Goal: Transaction & Acquisition: Purchase product/service

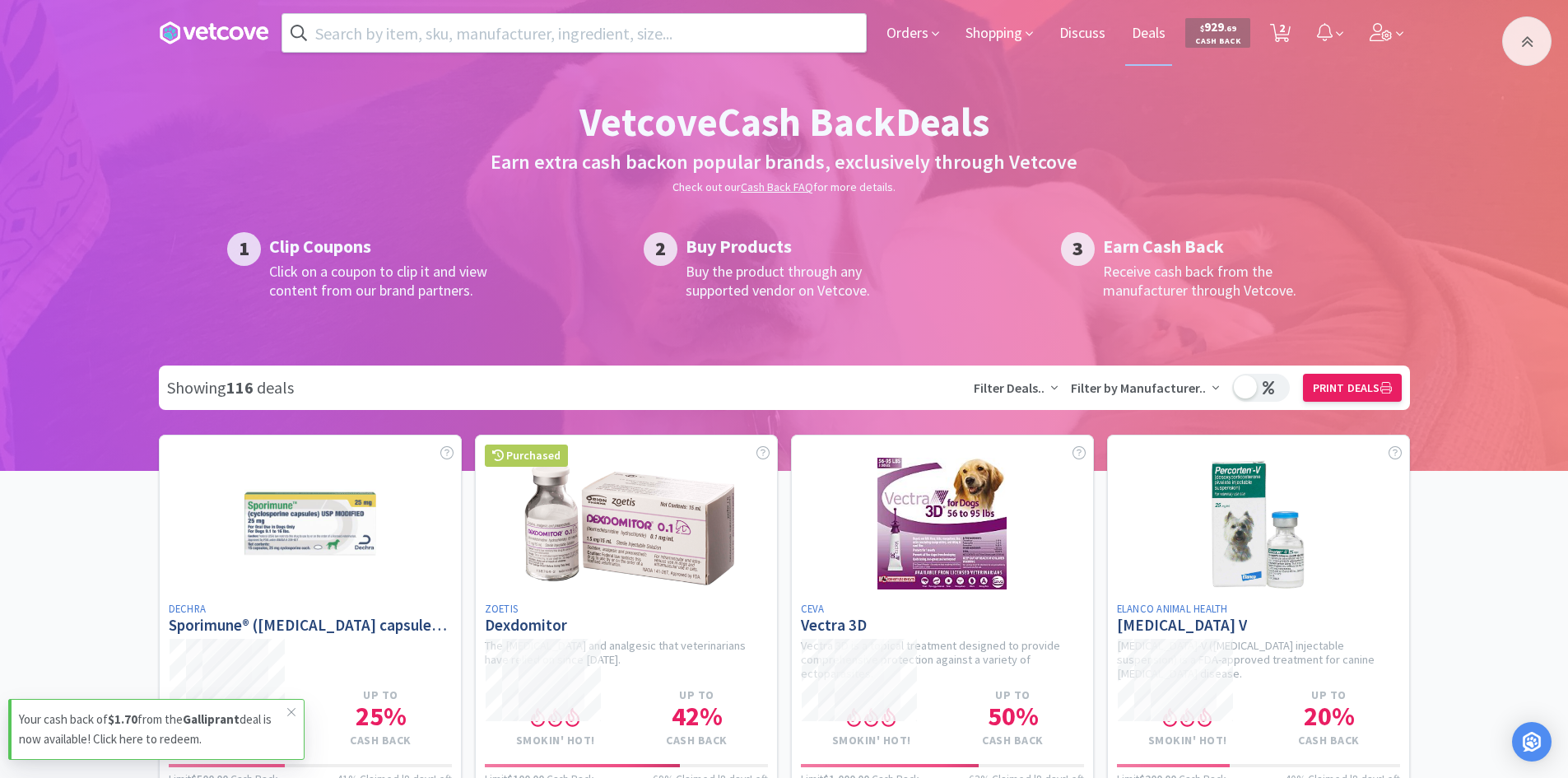
scroll to position [8564, 0]
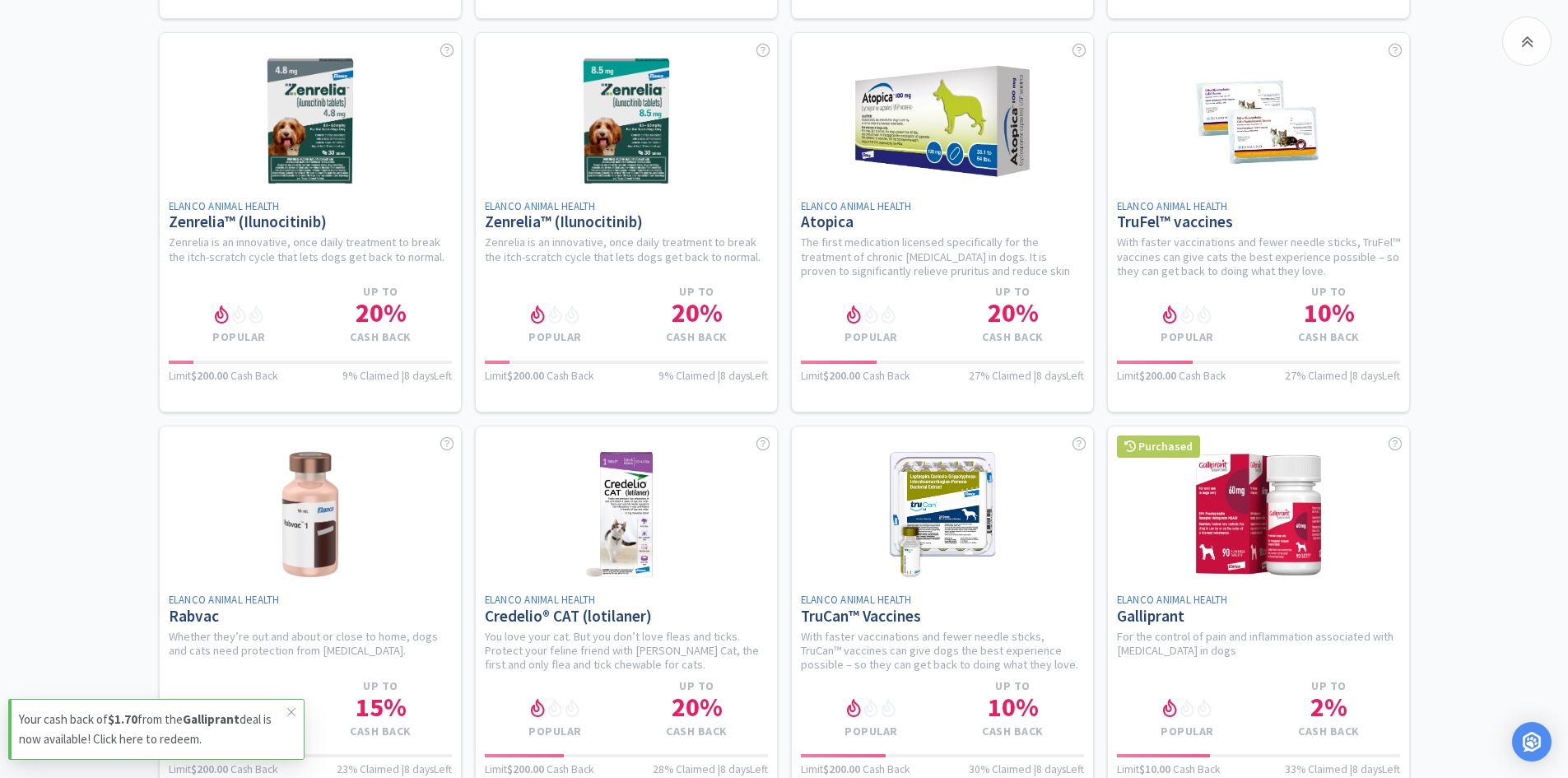
scroll to position [11111, 0]
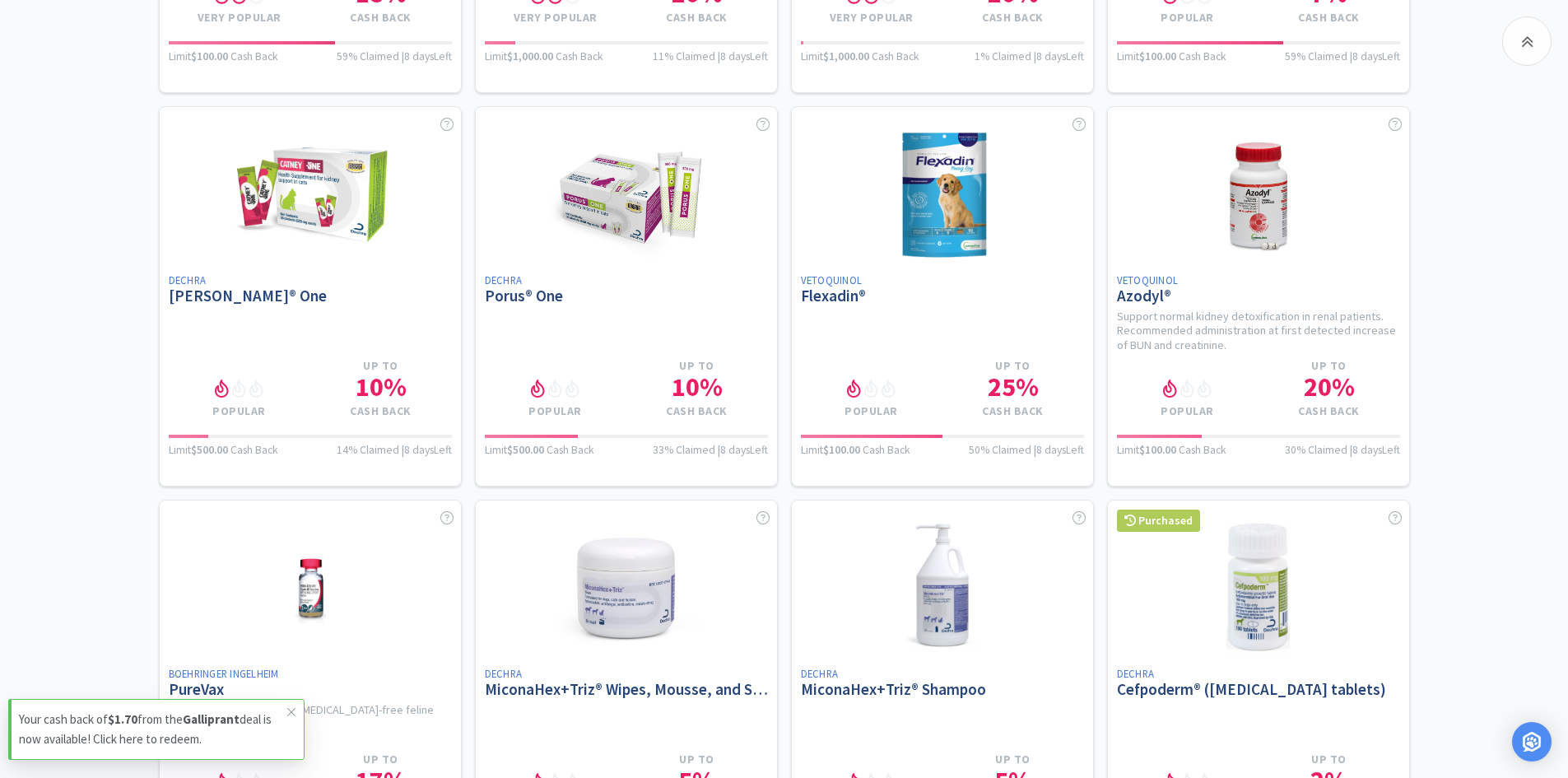
scroll to position [0, 0]
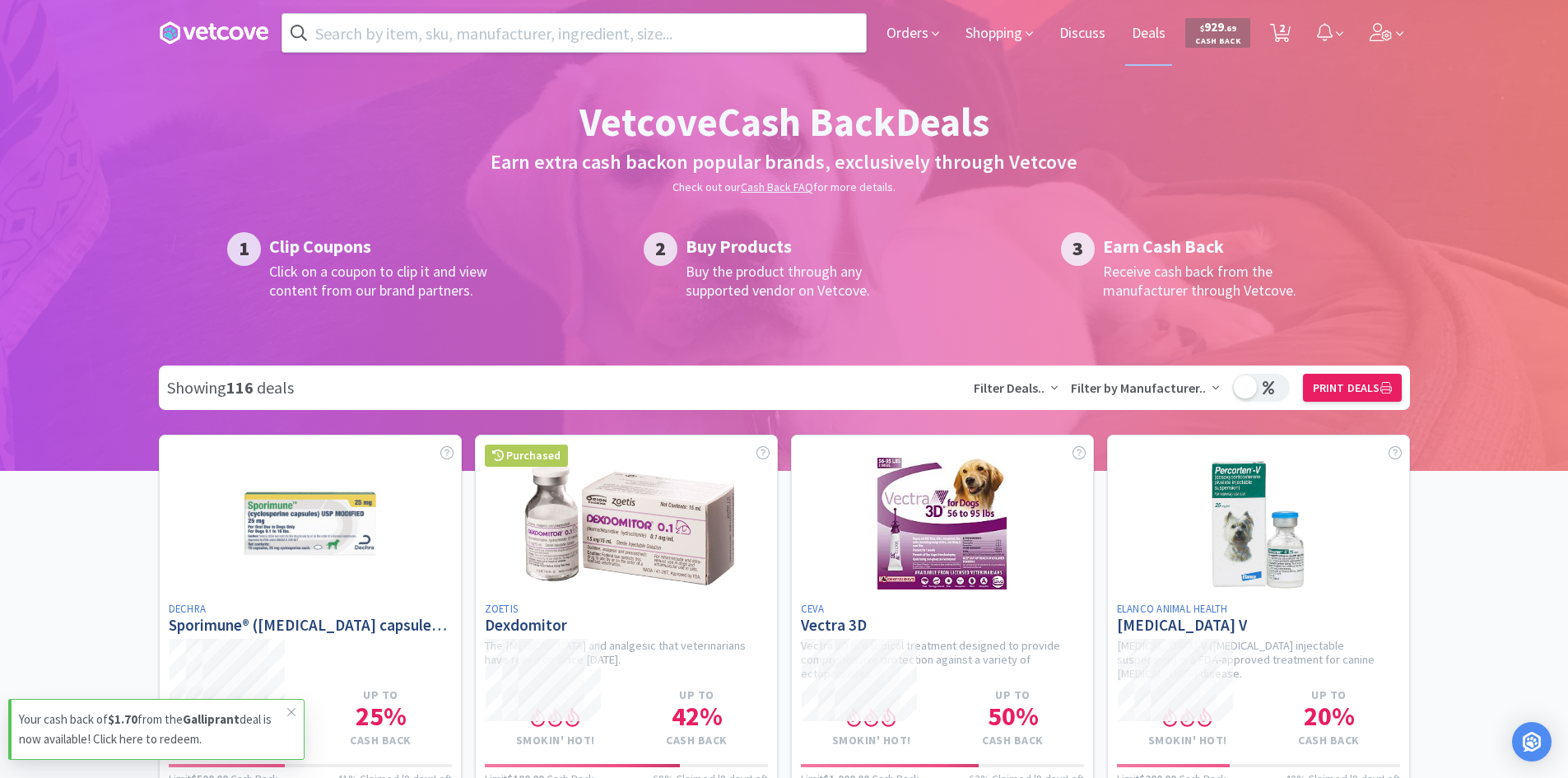
click at [645, 40] on input "text" at bounding box center [574, 32] width 584 height 38
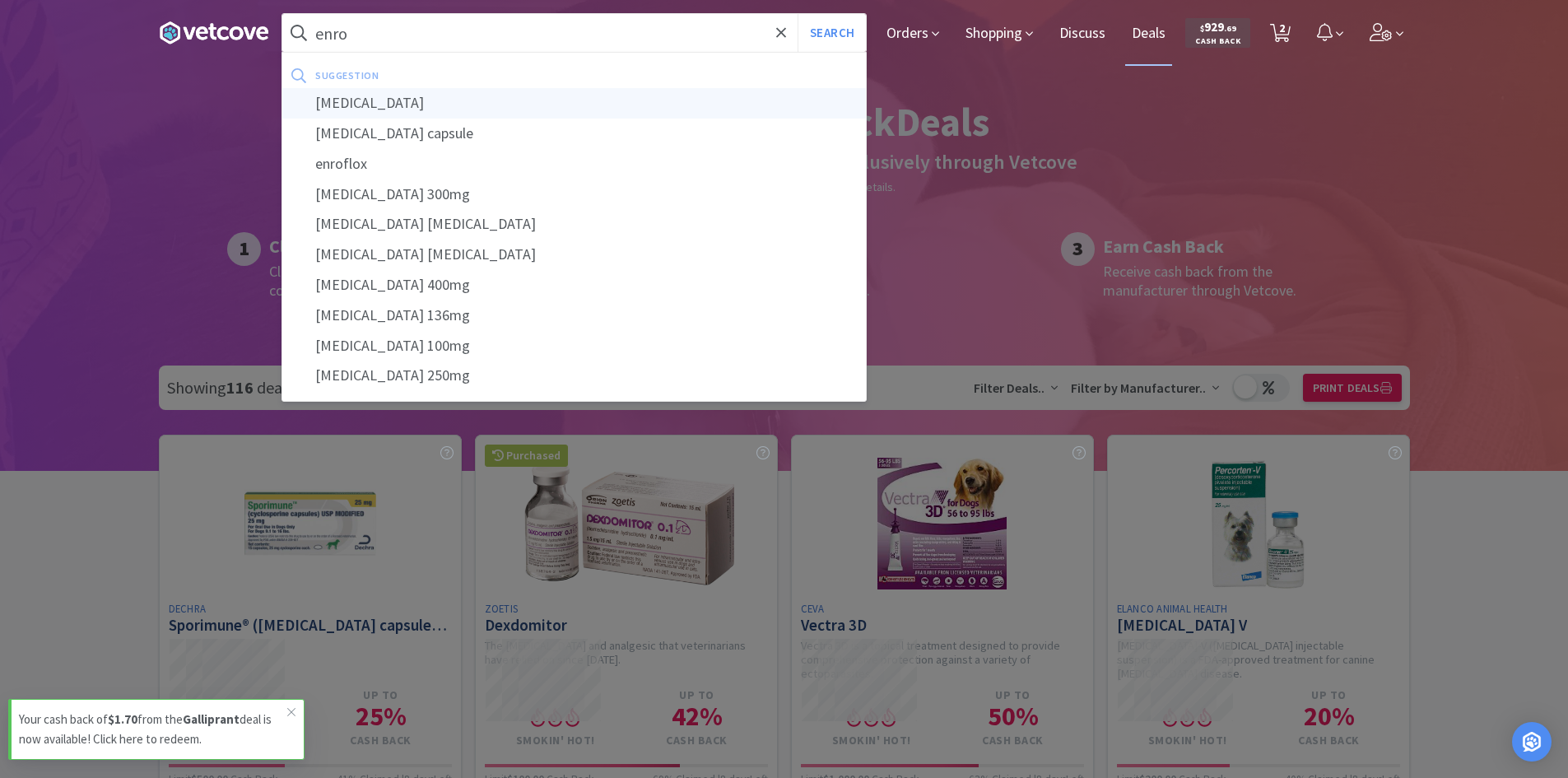
click at [463, 97] on div "[MEDICAL_DATA]" at bounding box center [574, 103] width 584 height 31
type input "[MEDICAL_DATA]"
select select "1"
select select "2"
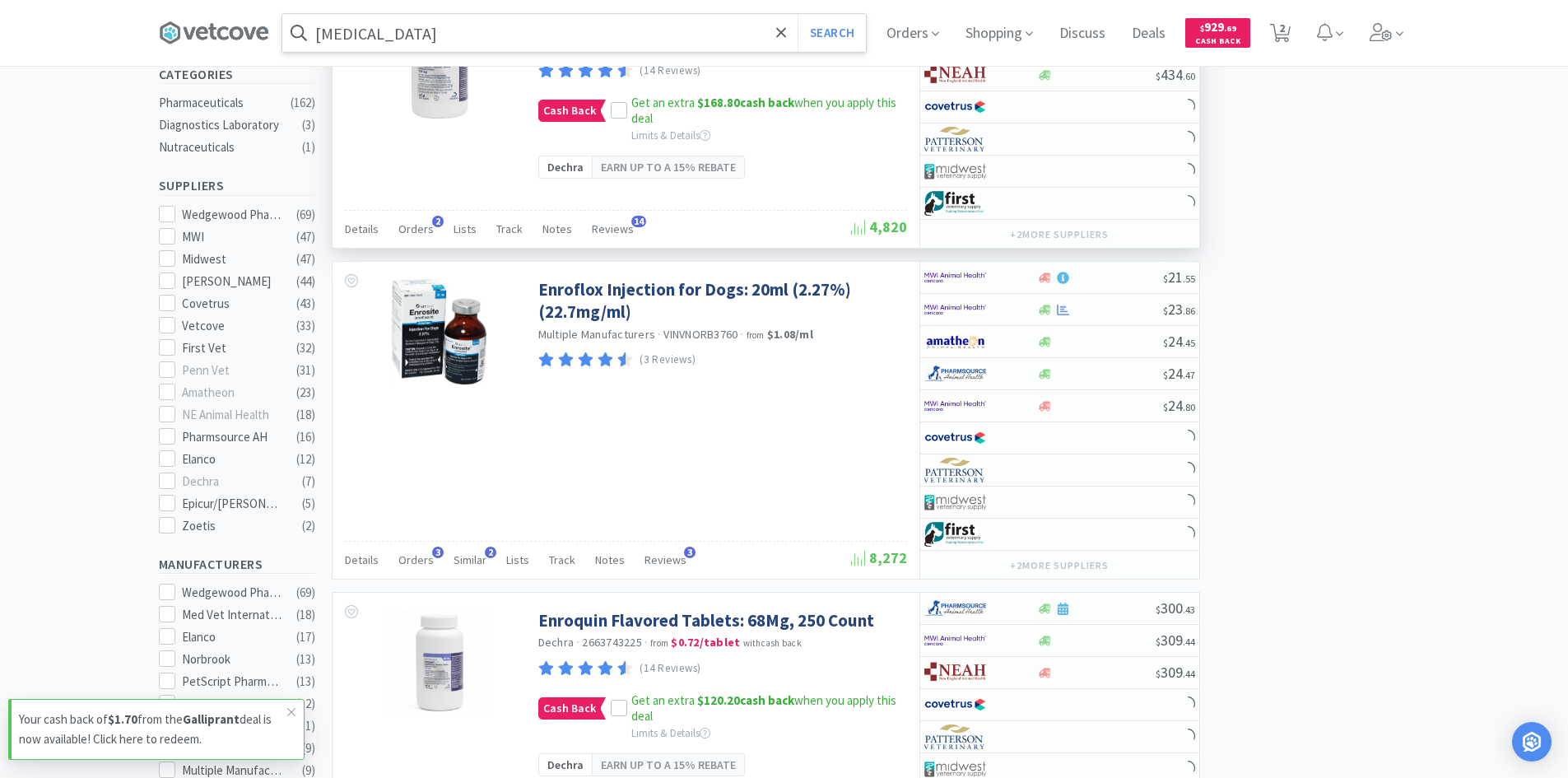
scroll to position [741, 0]
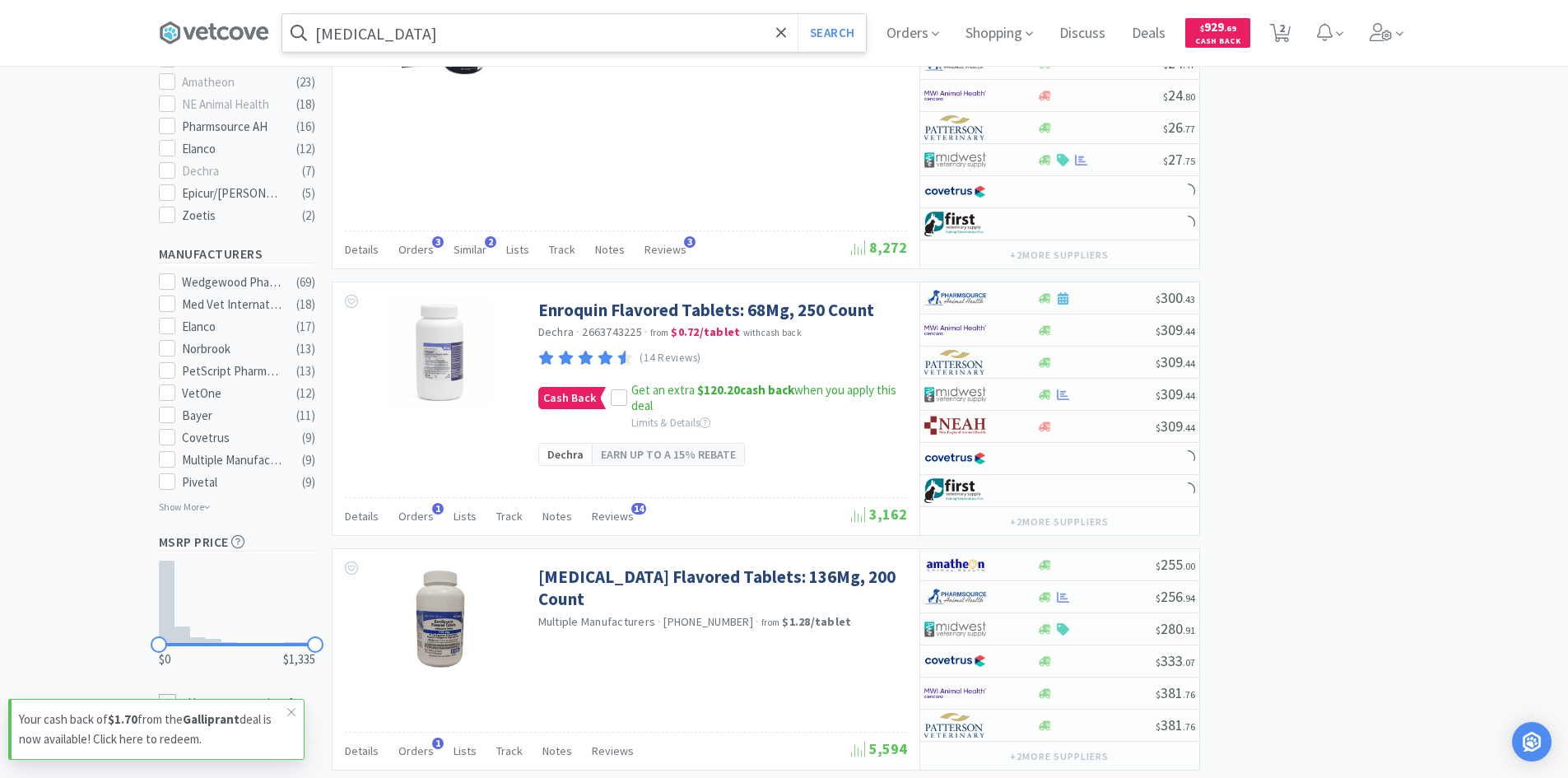
click at [565, 32] on input "[MEDICAL_DATA]" at bounding box center [574, 32] width 584 height 38
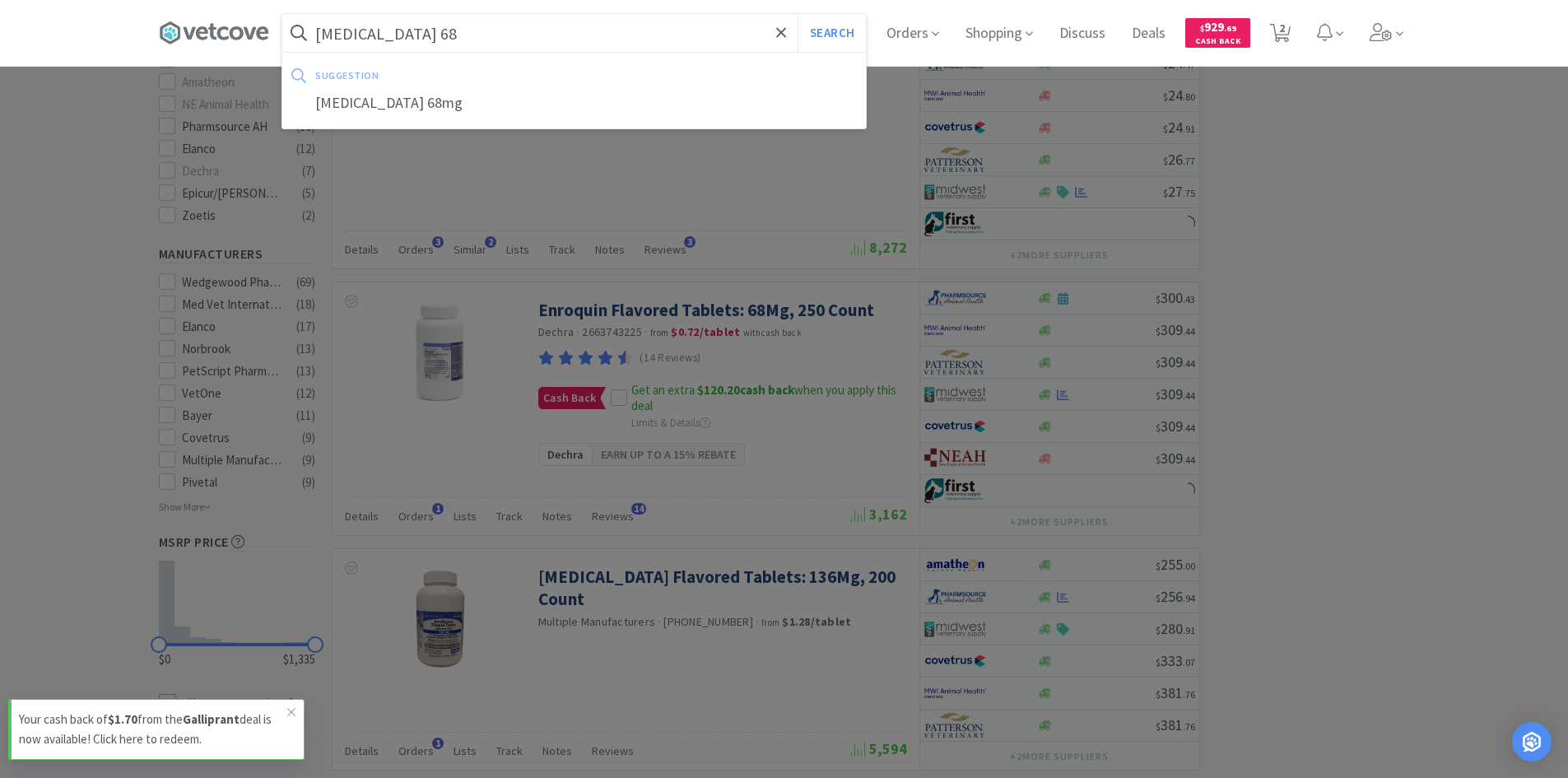
click at [797, 14] on button "Search" at bounding box center [831, 32] width 68 height 38
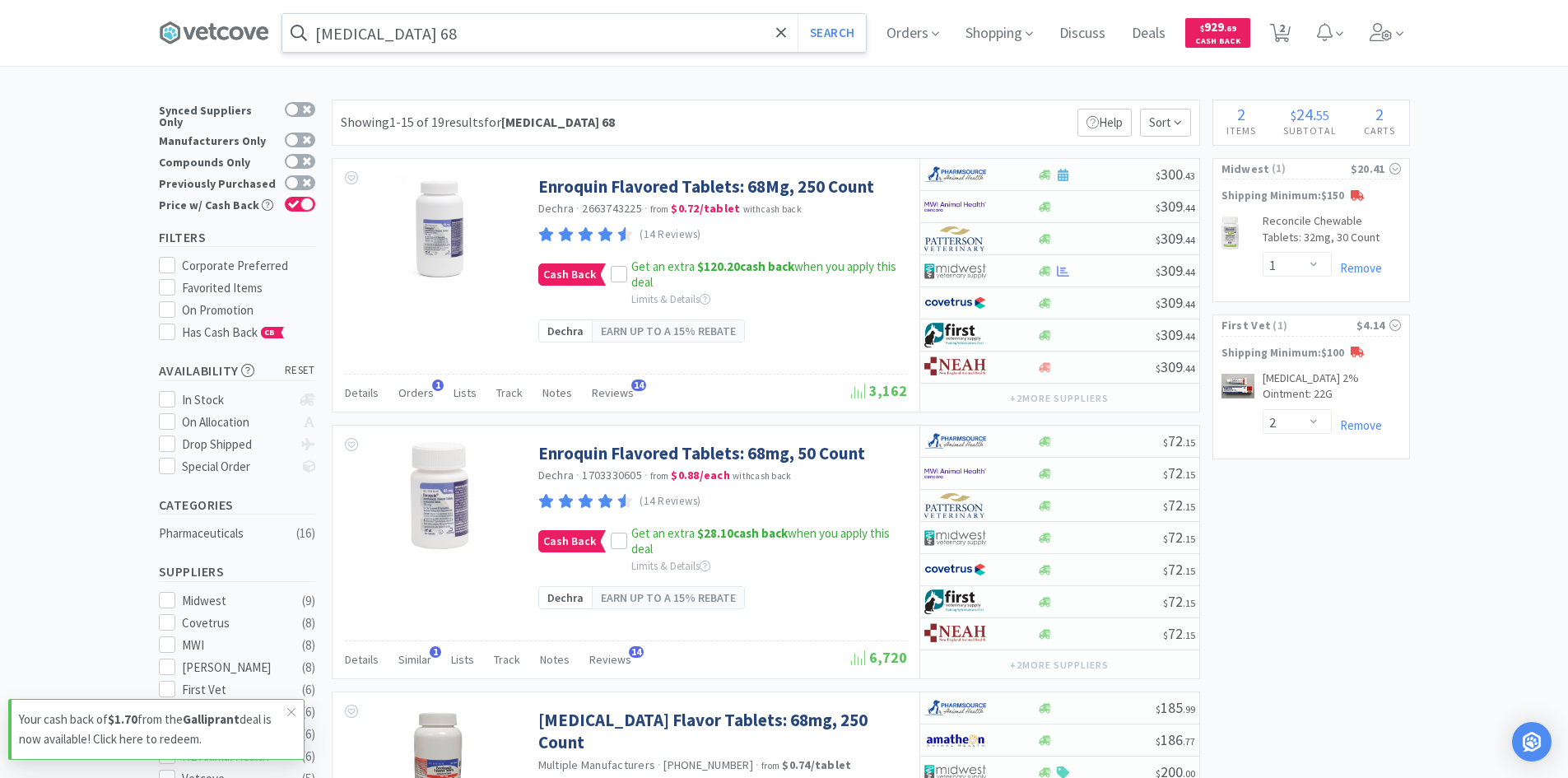
click at [673, 26] on input "[MEDICAL_DATA] 68" at bounding box center [574, 32] width 584 height 38
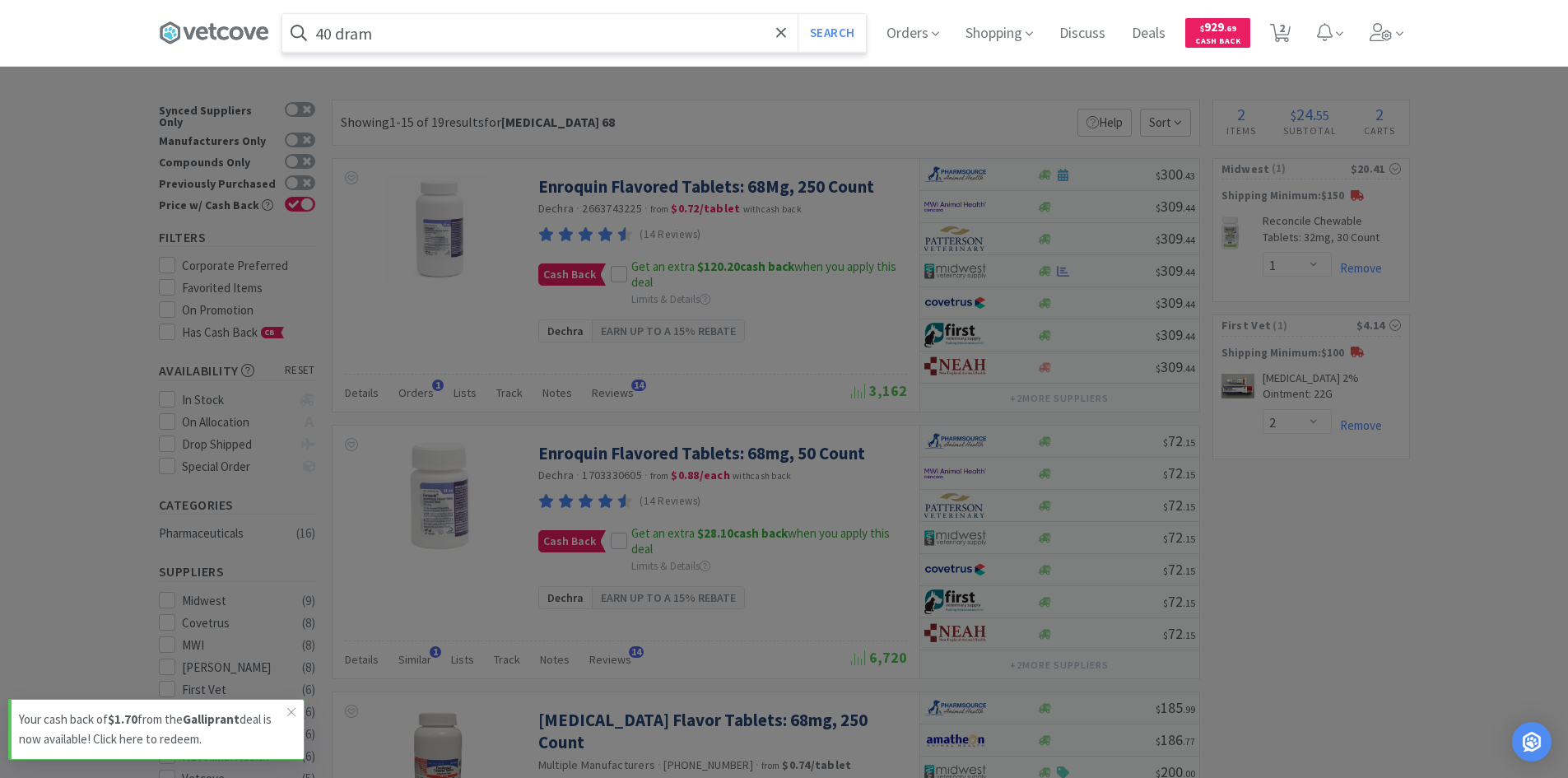
type input "40 dram"
click at [797, 14] on button "Search" at bounding box center [831, 32] width 68 height 38
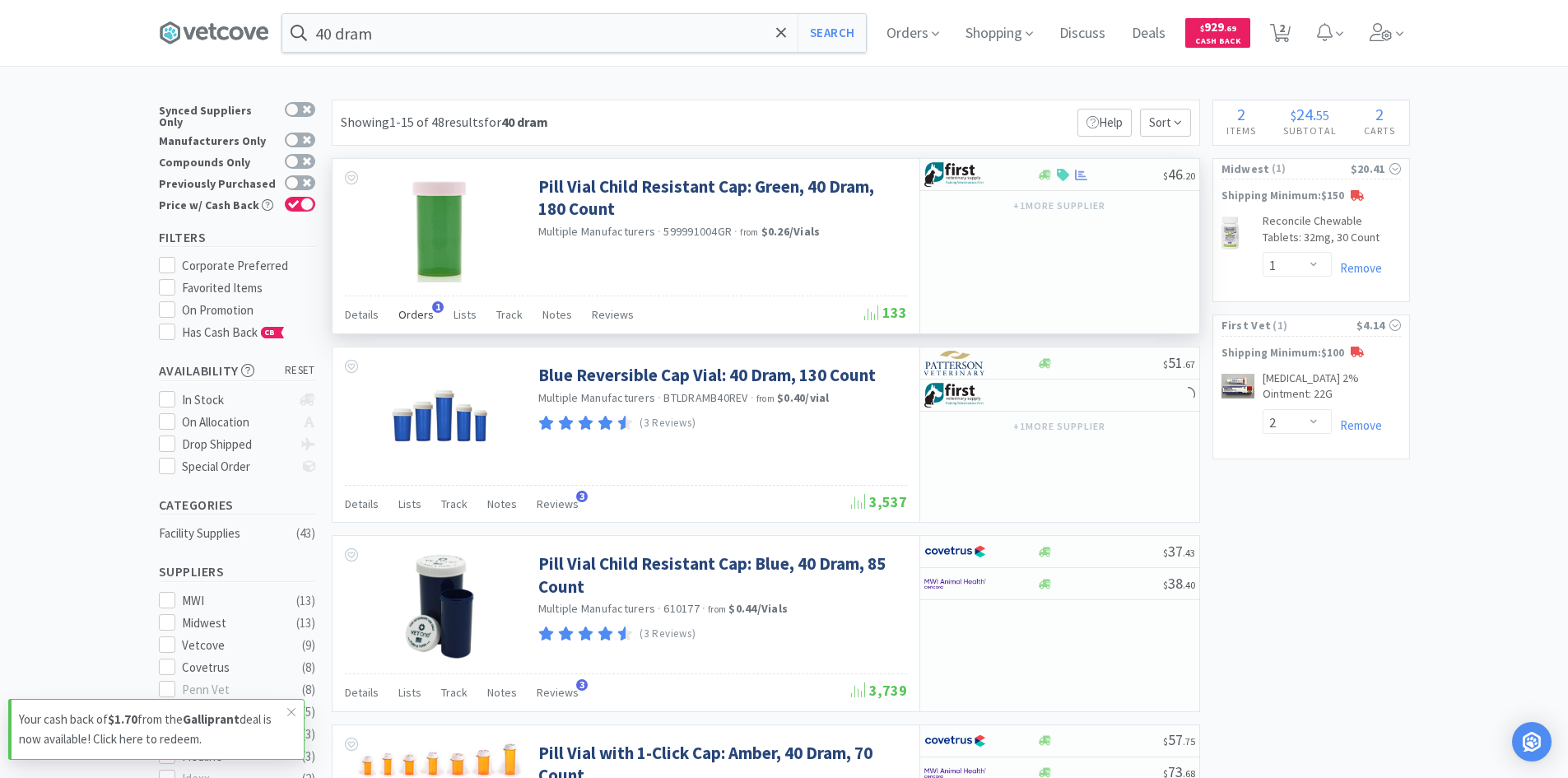
click at [413, 307] on div "Orders 1" at bounding box center [416, 317] width 35 height 32
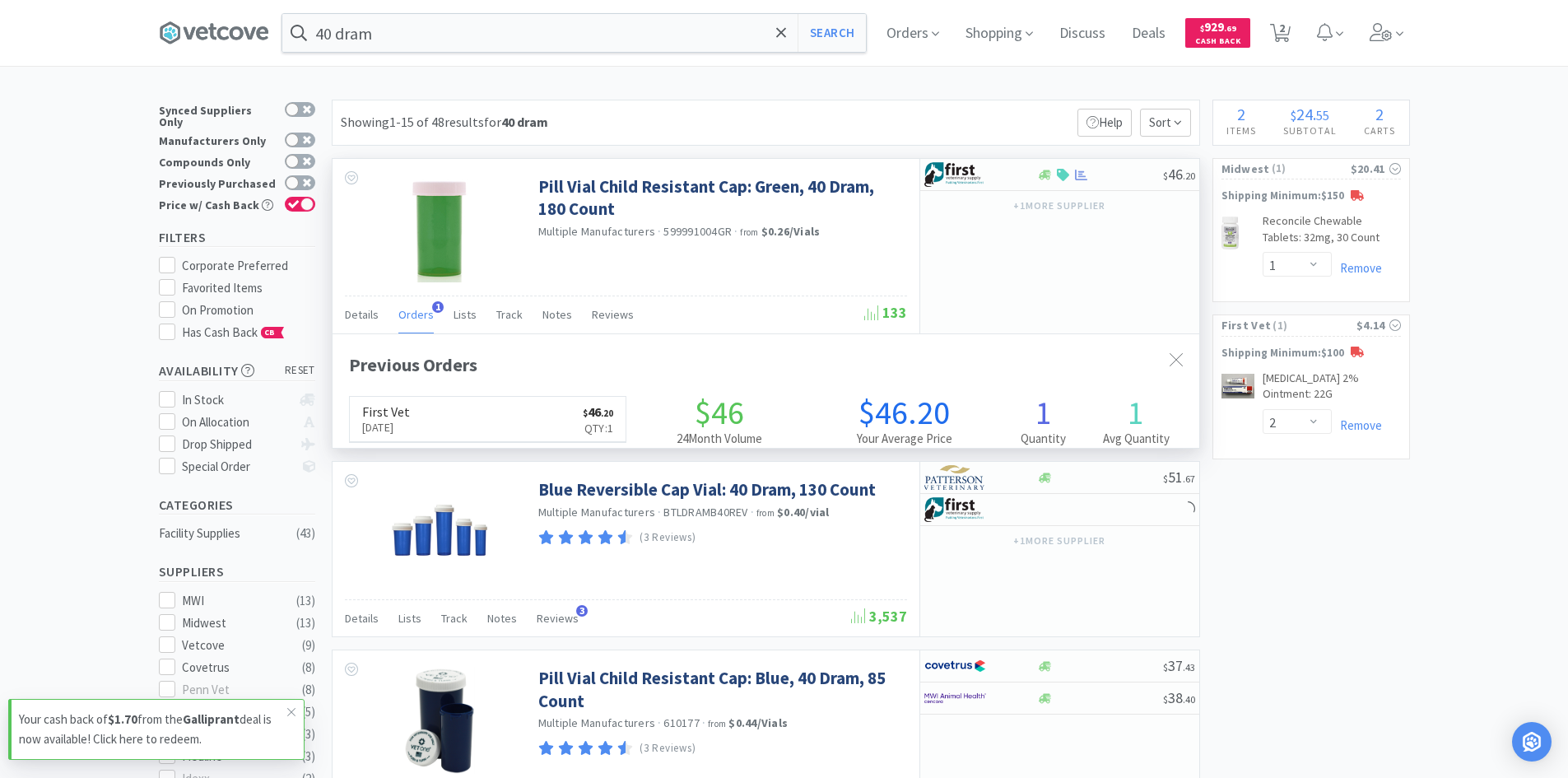
scroll to position [426, 866]
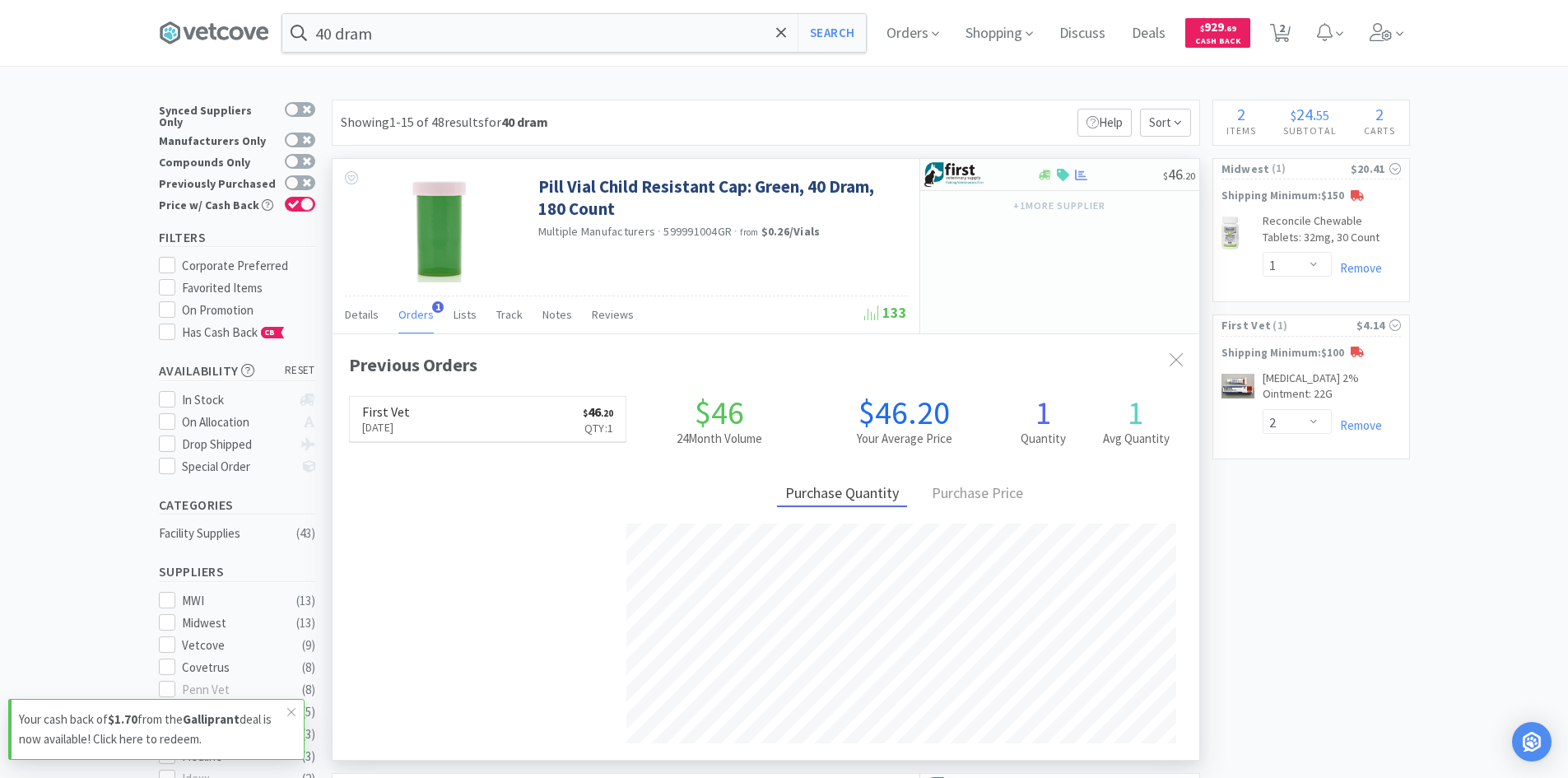
click at [414, 307] on span "Orders" at bounding box center [416, 314] width 35 height 15
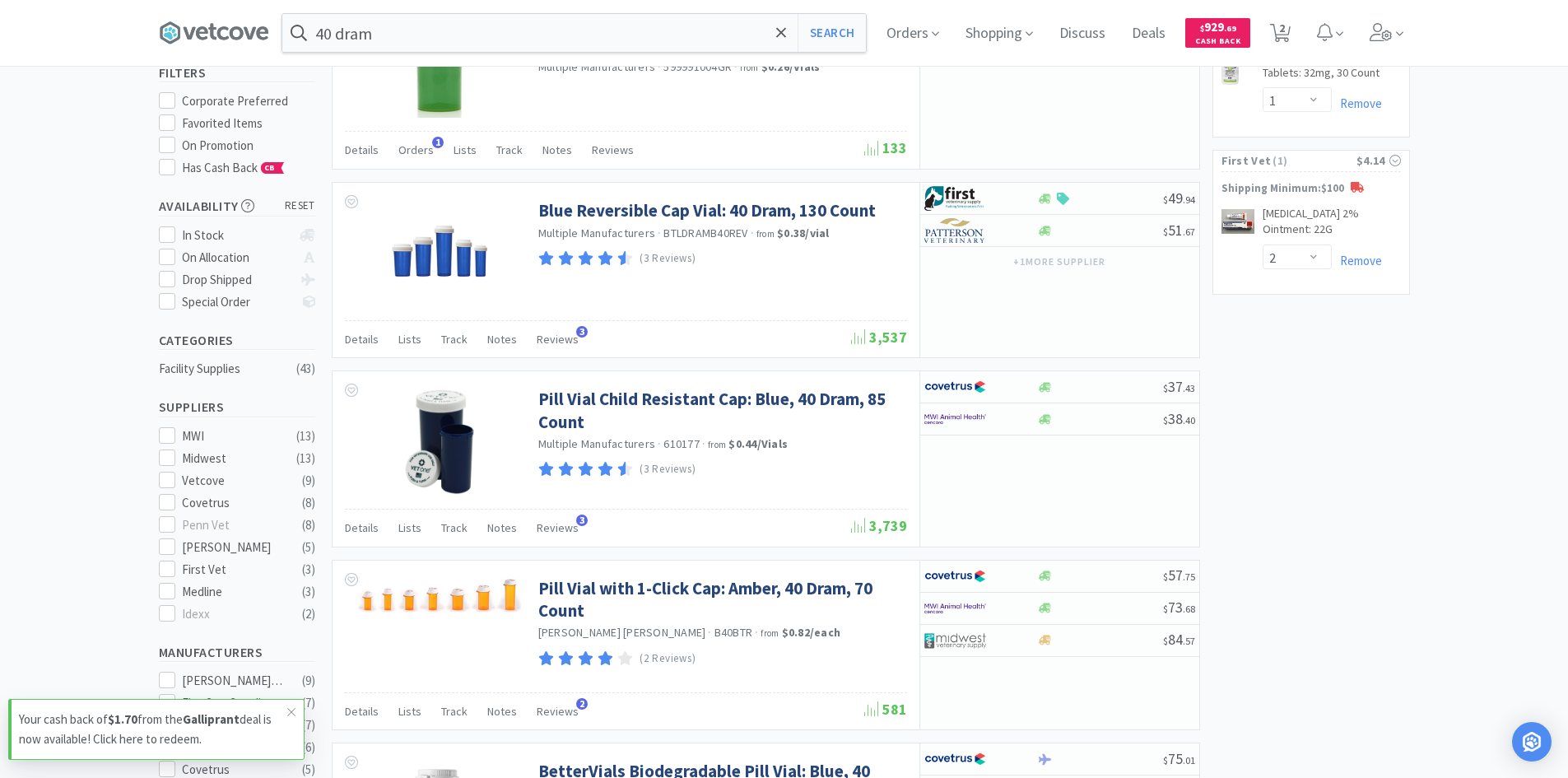
scroll to position [0, 0]
